Goal: Ask a question: Seek information or help from site administrators or community

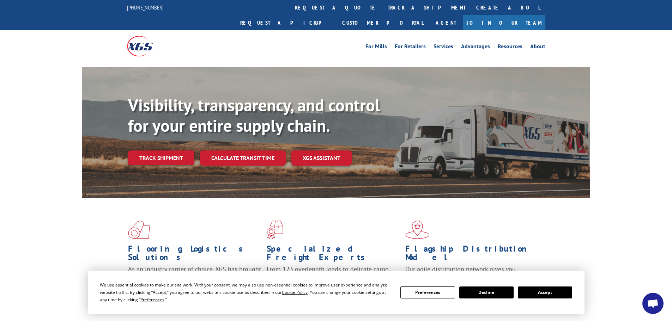
drag, startPoint x: 168, startPoint y: 143, endPoint x: 184, endPoint y: 221, distance: 79.6
click at [168, 151] on link "Track shipment" at bounding box center [161, 158] width 66 height 15
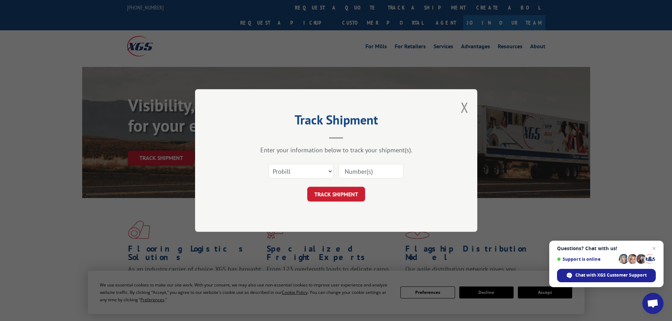
click at [360, 169] on input at bounding box center [371, 171] width 65 height 15
type input "5451879"
click button "TRACK SHIPMENT" at bounding box center [336, 194] width 58 height 15
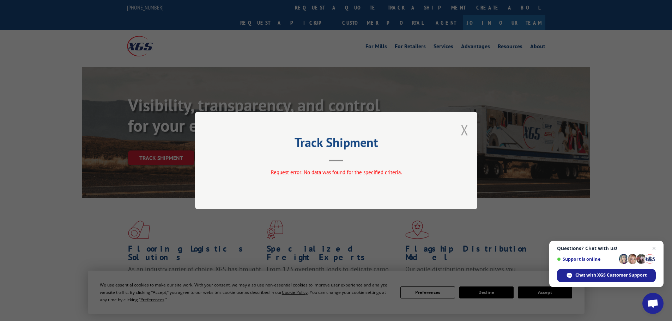
drag, startPoint x: 467, startPoint y: 130, endPoint x: 428, endPoint y: 176, distance: 60.0
click at [467, 130] on button "Close modal" at bounding box center [465, 130] width 8 height 19
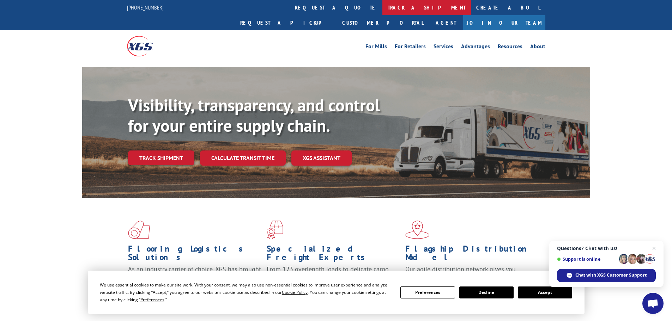
click at [382, 9] on link "track a shipment" at bounding box center [426, 7] width 89 height 15
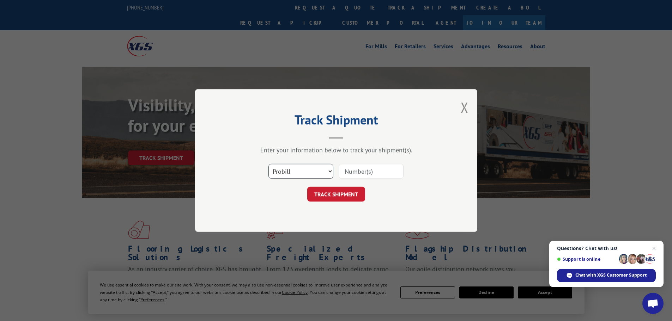
click at [303, 171] on select "Select category... Probill BOL PO" at bounding box center [300, 171] width 65 height 15
select select "bol"
click at [268, 164] on select "Select category... Probill BOL PO" at bounding box center [300, 171] width 65 height 15
click at [353, 170] on input at bounding box center [371, 171] width 65 height 15
type input "54541879"
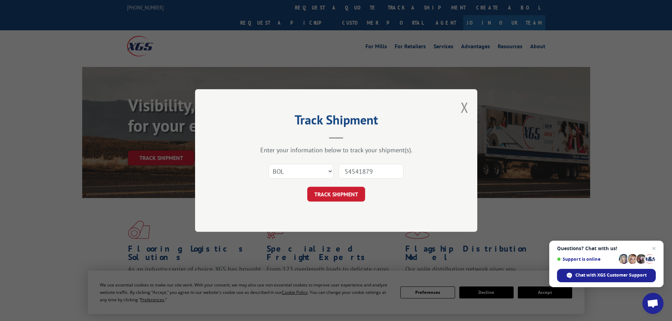
click button "TRACK SHIPMENT" at bounding box center [336, 194] width 58 height 15
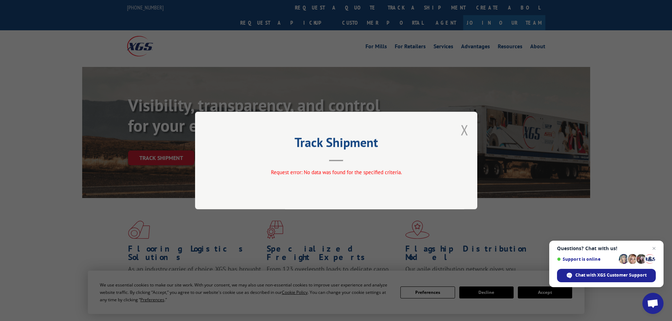
drag, startPoint x: 466, startPoint y: 127, endPoint x: 460, endPoint y: 129, distance: 5.7
click at [465, 128] on button "Close modal" at bounding box center [465, 130] width 8 height 19
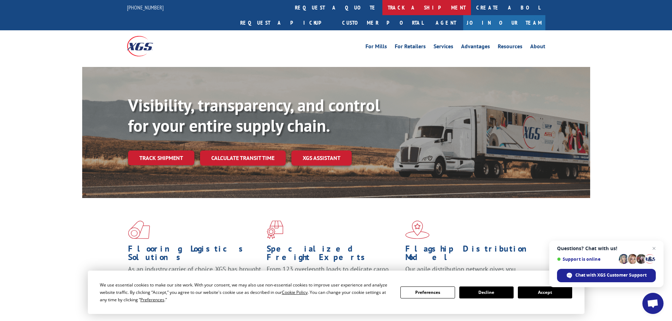
click at [382, 8] on link "track a shipment" at bounding box center [426, 7] width 89 height 15
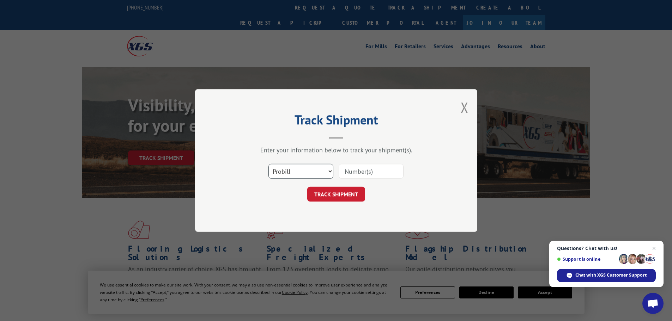
click at [313, 173] on select "Select category... Probill BOL PO" at bounding box center [300, 171] width 65 height 15
select select "po"
click at [268, 164] on select "Select category... Probill BOL PO" at bounding box center [300, 171] width 65 height 15
drag, startPoint x: 347, startPoint y: 168, endPoint x: 351, endPoint y: 169, distance: 3.6
click at [347, 169] on input at bounding box center [371, 171] width 65 height 15
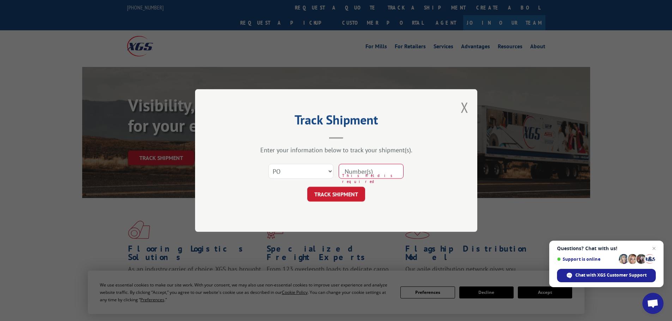
click at [355, 175] on input at bounding box center [371, 171] width 65 height 15
paste input "38500851"
type input "38500851"
drag, startPoint x: 343, startPoint y: 192, endPoint x: 332, endPoint y: 194, distance: 11.5
click at [343, 190] on button "TRACK SHIPMENT" at bounding box center [336, 194] width 58 height 15
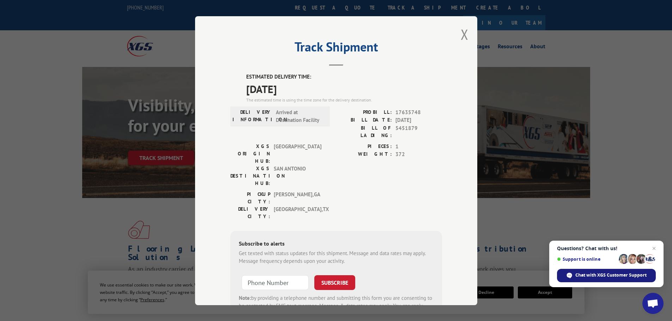
click at [618, 275] on span "Chat with XGS Customer Support" at bounding box center [610, 275] width 71 height 6
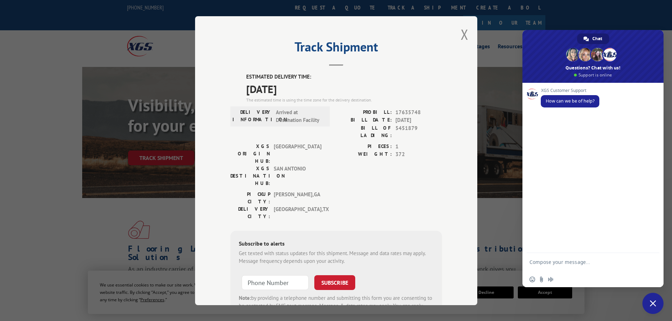
click at [550, 256] on form at bounding box center [585, 263] width 111 height 20
click at [567, 263] on textarea "Compose your message..." at bounding box center [585, 265] width 111 height 13
type textarea "d"
type textarea "Do you give delivery windows the day of delivery"
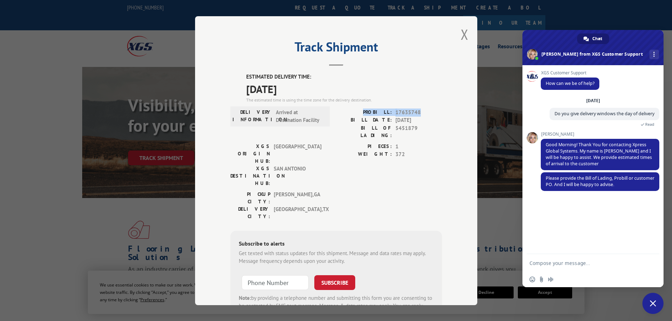
drag, startPoint x: 369, startPoint y: 112, endPoint x: 418, endPoint y: 112, distance: 49.7
click at [418, 112] on div "PROBILL: 17635748" at bounding box center [389, 112] width 106 height 8
copy div "PROBILL: 17635748"
click at [566, 260] on form at bounding box center [585, 263] width 111 height 19
click at [561, 262] on textarea "Compose your message..." at bounding box center [585, 263] width 111 height 6
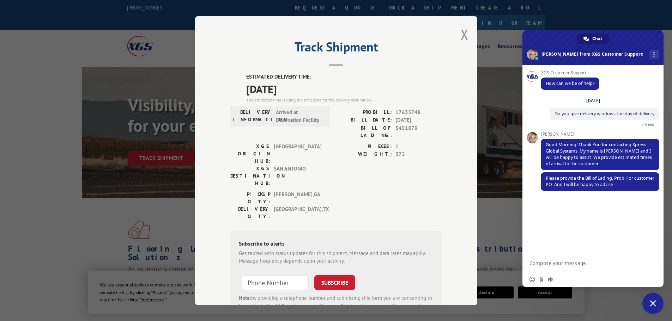
paste textarea "PROBILL: 17635748"
type textarea "PROBILL: 17635748"
click at [655, 262] on span "Send" at bounding box center [651, 262] width 12 height 12
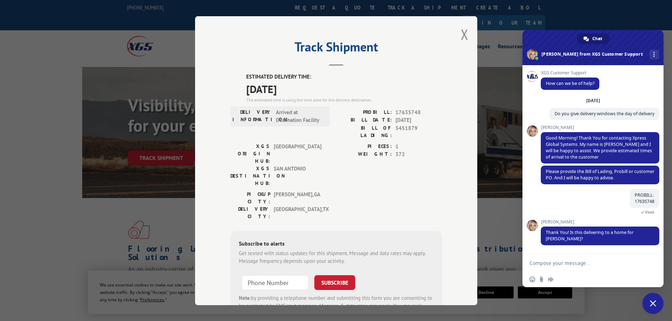
click at [584, 265] on textarea "Compose your message..." at bounding box center [585, 263] width 111 height 6
type textarea "tes"
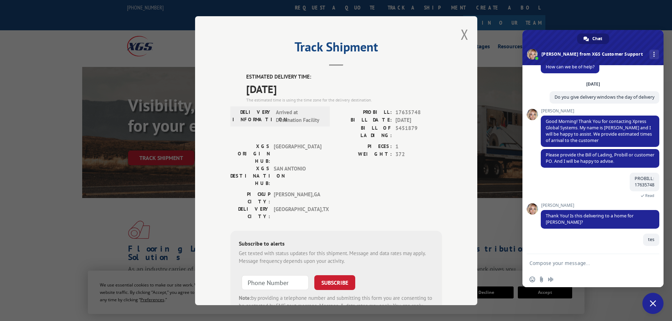
scroll to position [17, 0]
type textarea "yes"
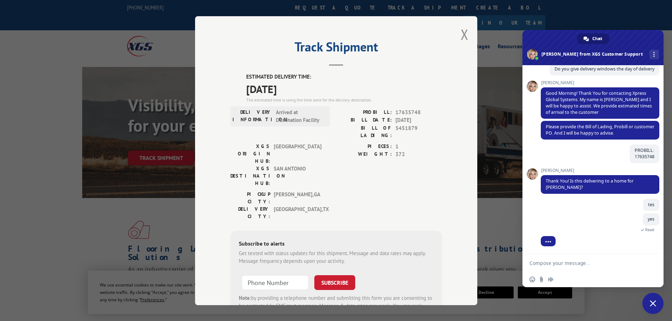
scroll to position [81, 0]
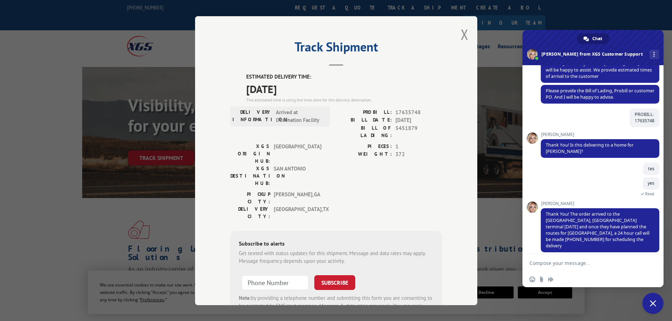
click at [553, 262] on textarea "Compose your message..." at bounding box center [585, 263] width 111 height 6
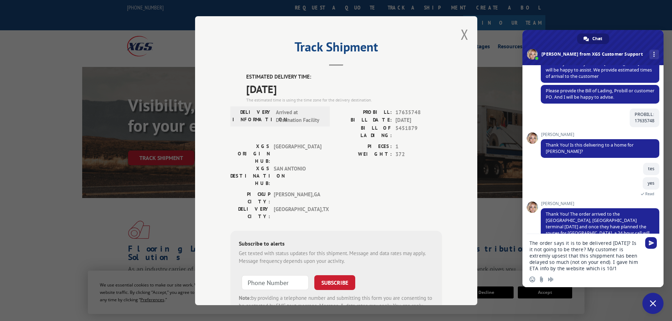
click at [539, 257] on textarea "The order says it is to be delivered [DATE]? Is it not going to be there? My cu…" at bounding box center [585, 256] width 111 height 32
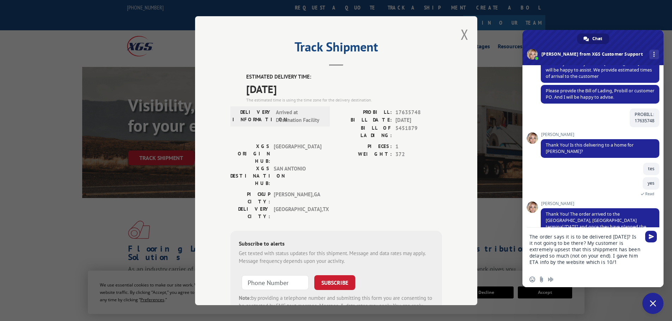
click at [560, 249] on textarea "The order says it is to be delivered [DATE]? Is it not going to be there? My cu…" at bounding box center [585, 253] width 111 height 38
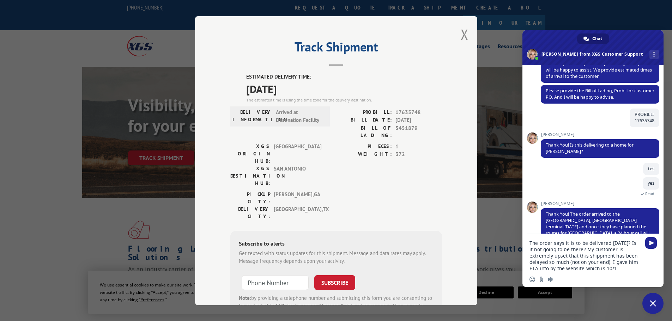
click at [605, 255] on textarea "The order says it is to be delivered [DATE]? Is it not going to be there? My cu…" at bounding box center [585, 256] width 111 height 32
type textarea "The order says it is to be delivered [DATE]? Is it not going to be there? My cu…"
click at [653, 242] on span "Send" at bounding box center [651, 243] width 5 height 5
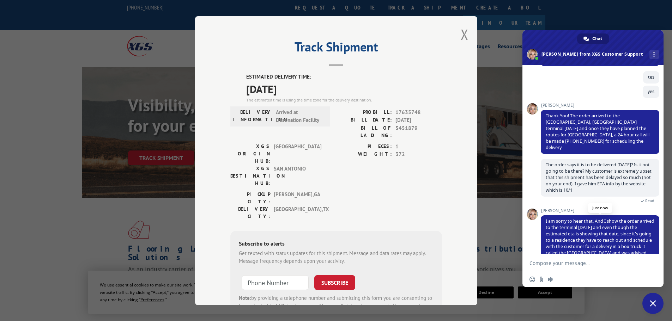
scroll to position [208, 0]
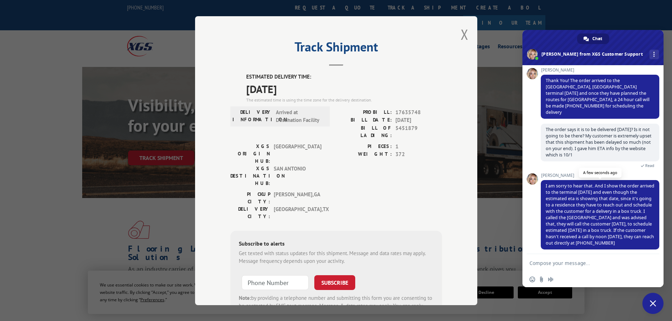
drag, startPoint x: 609, startPoint y: 245, endPoint x: 575, endPoint y: 246, distance: 34.2
click at [575, 246] on span "I am sorry to hear that. And I show the order arrived to the terminal [DATE] an…" at bounding box center [600, 214] width 119 height 69
copy span "[PHONE_NUMBER]"
